Goal: Navigation & Orientation: Find specific page/section

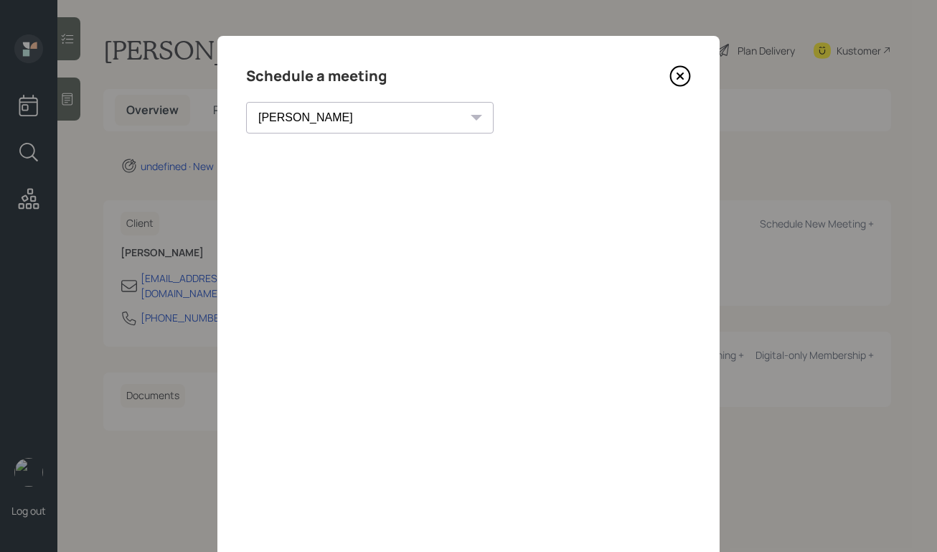
select select "round-[PERSON_NAME]"
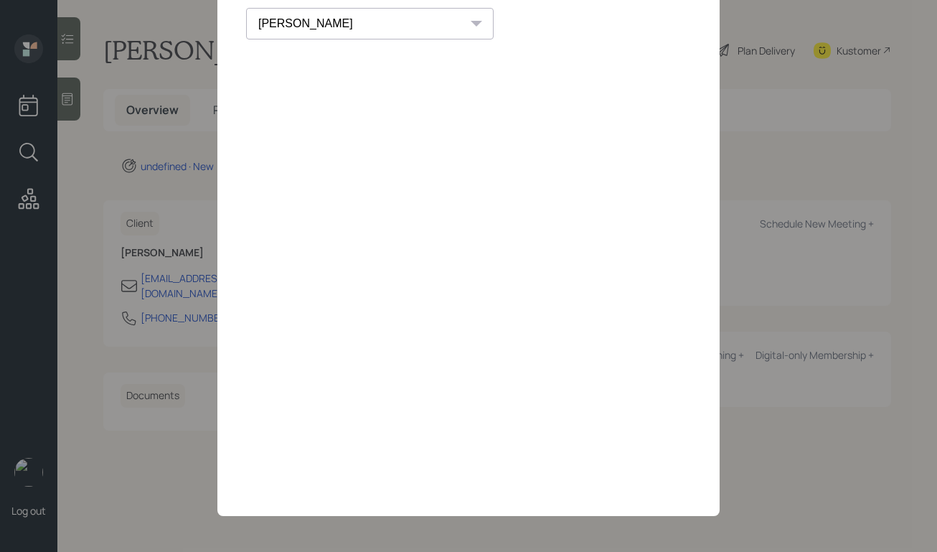
scroll to position [23, 0]
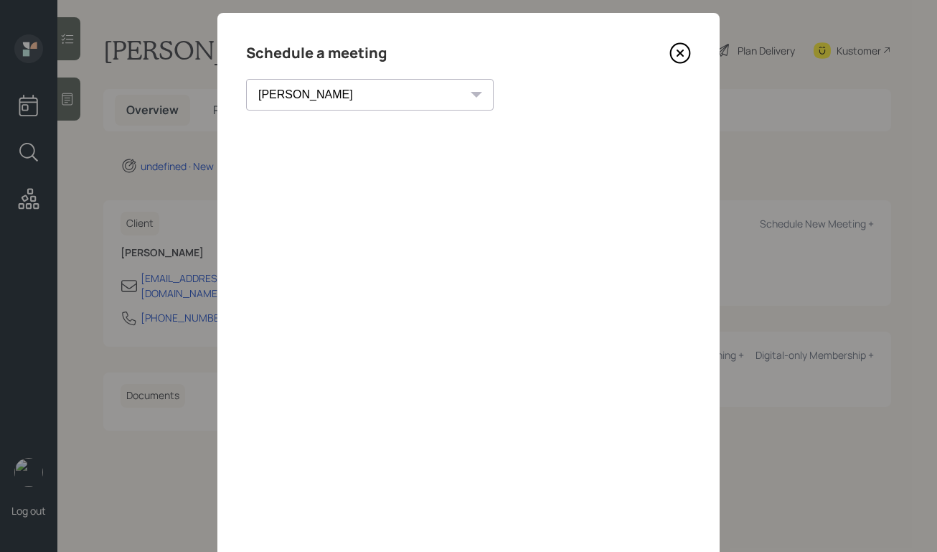
click at [690, 55] on icon at bounding box center [680, 53] width 19 height 19
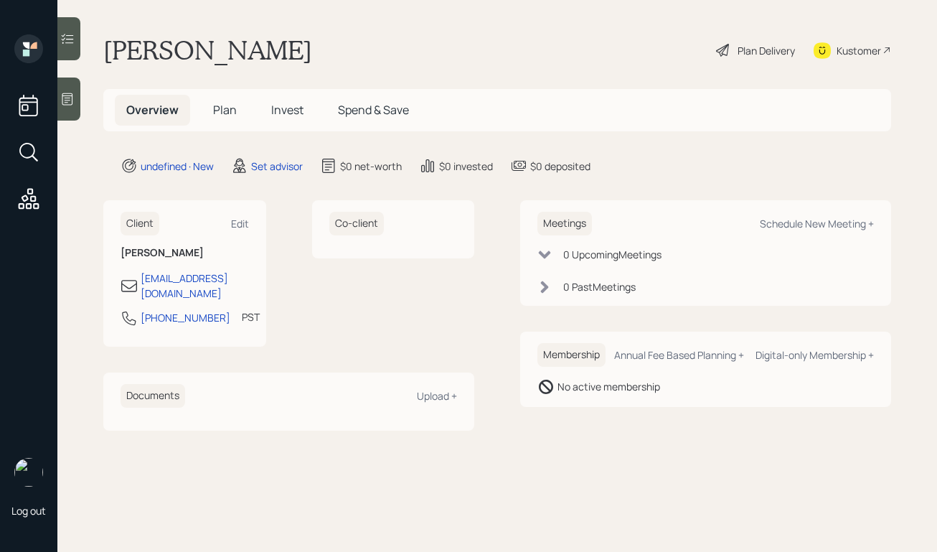
click at [75, 100] on icon at bounding box center [67, 99] width 14 height 14
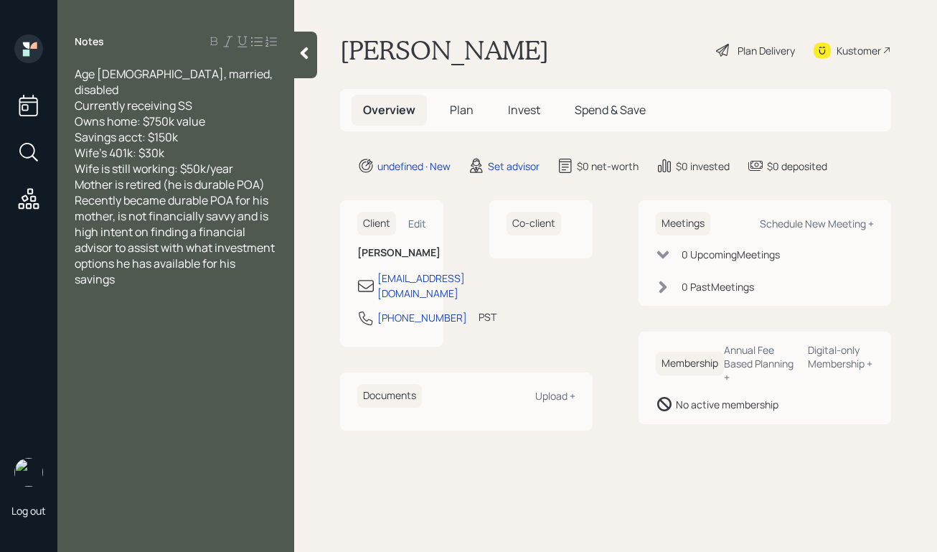
click at [266, 177] on div "Mother is retired (he is durable POA)" at bounding box center [176, 185] width 202 height 16
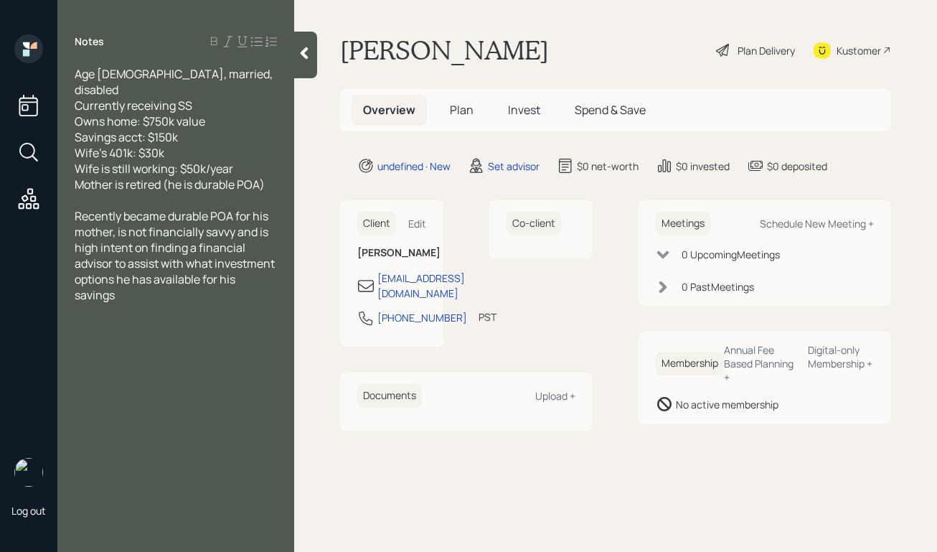
click at [301, 62] on div at bounding box center [305, 55] width 23 height 47
